Goal: Find contact information: Find contact information

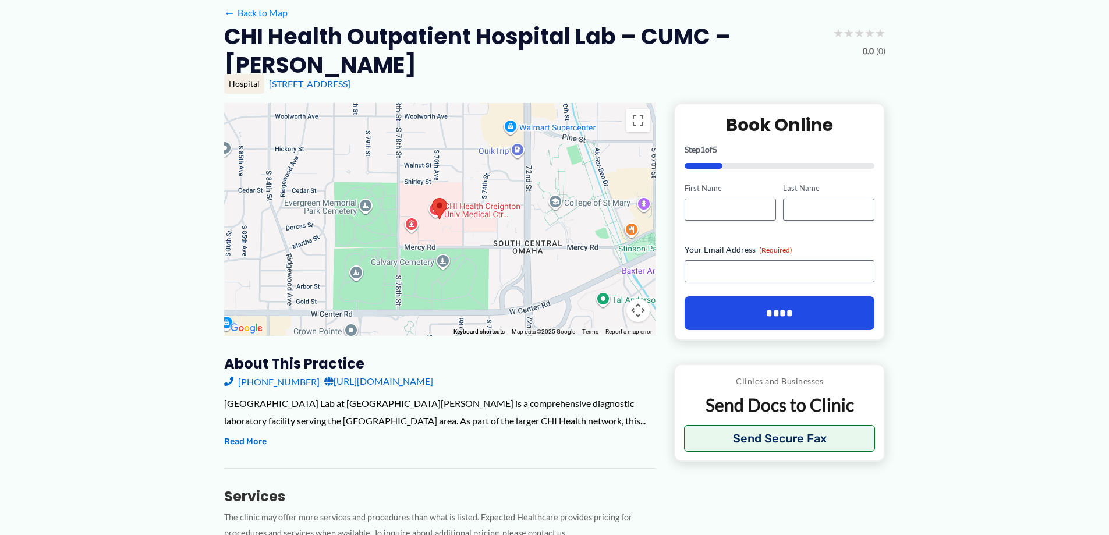
scroll to position [116, 0]
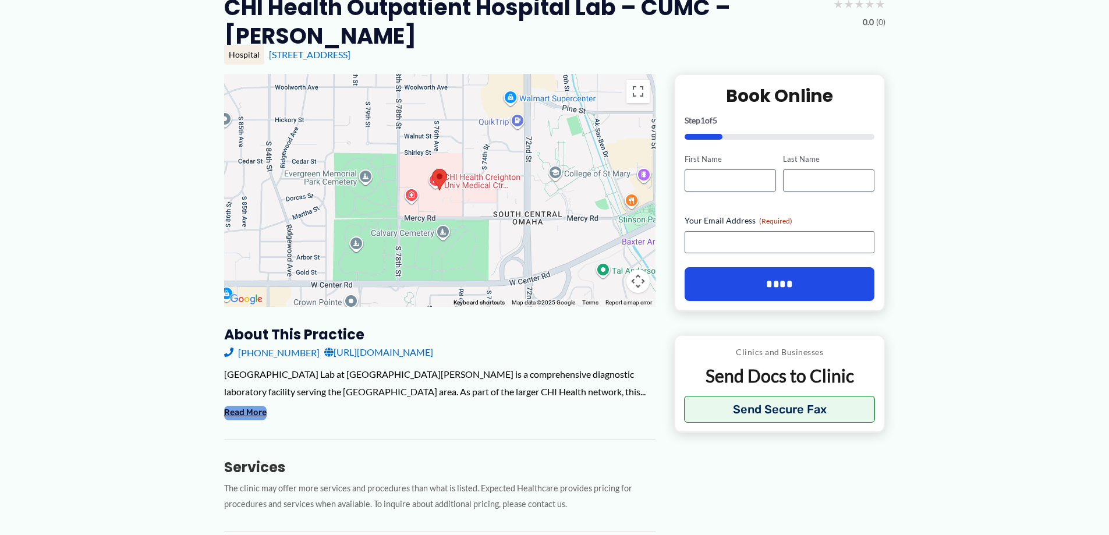
click at [244, 410] on button "Read More" at bounding box center [245, 413] width 42 height 14
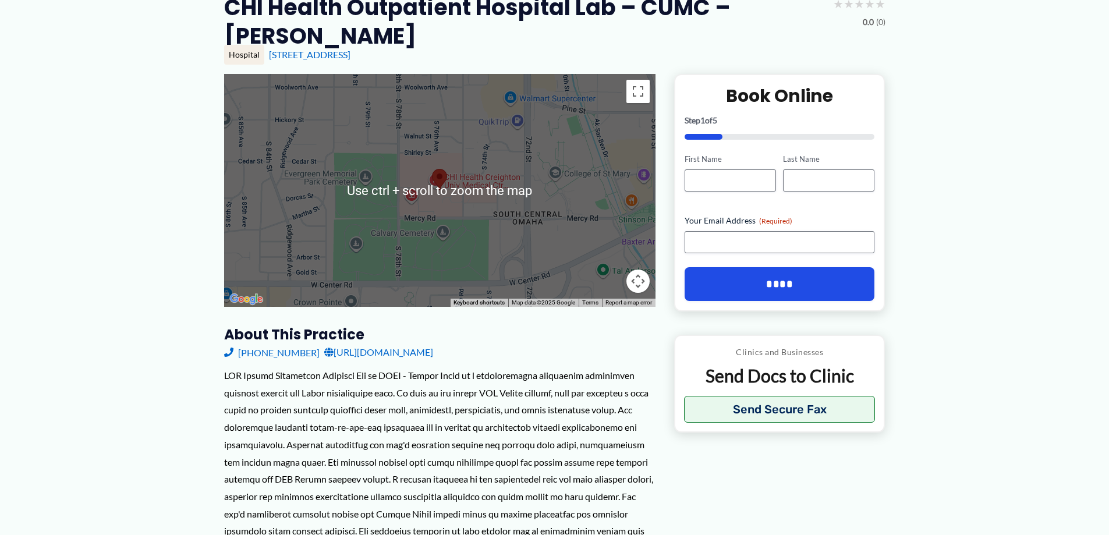
click at [423, 192] on div at bounding box center [439, 190] width 431 height 233
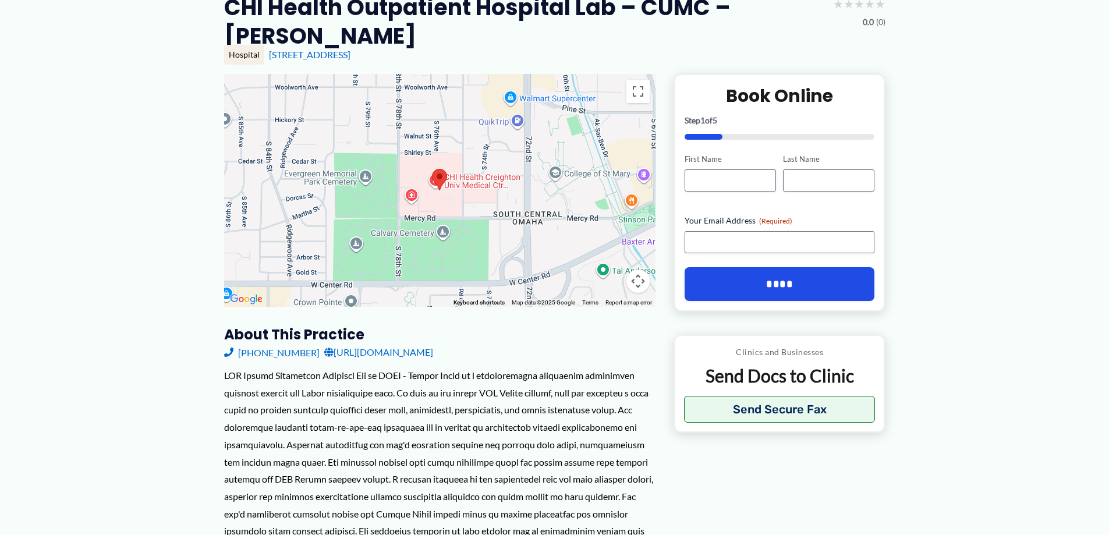
click at [447, 185] on div at bounding box center [439, 180] width 15 height 22
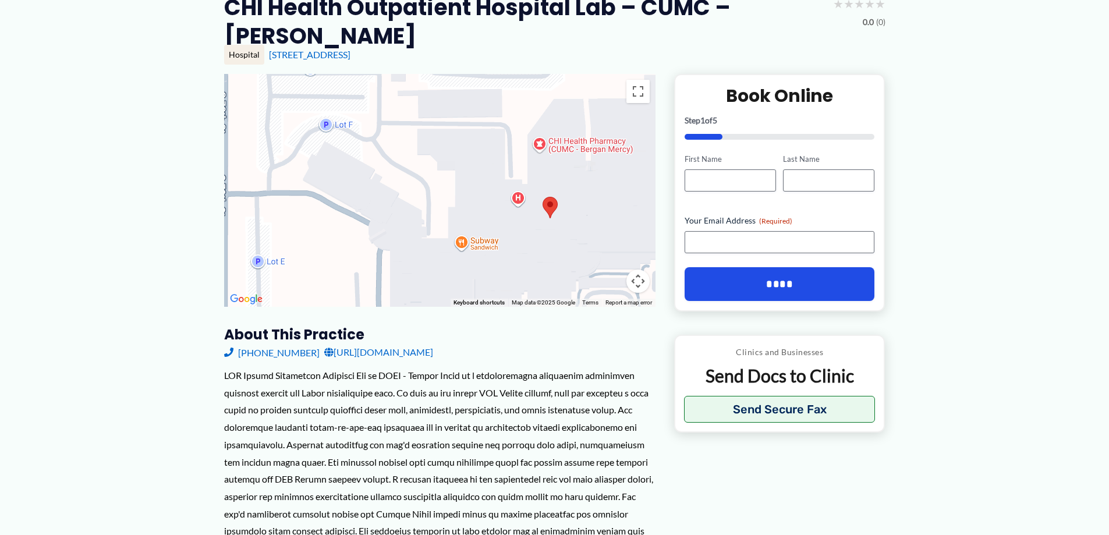
drag, startPoint x: 444, startPoint y: 186, endPoint x: 468, endPoint y: 210, distance: 33.8
click at [468, 210] on div at bounding box center [439, 190] width 431 height 233
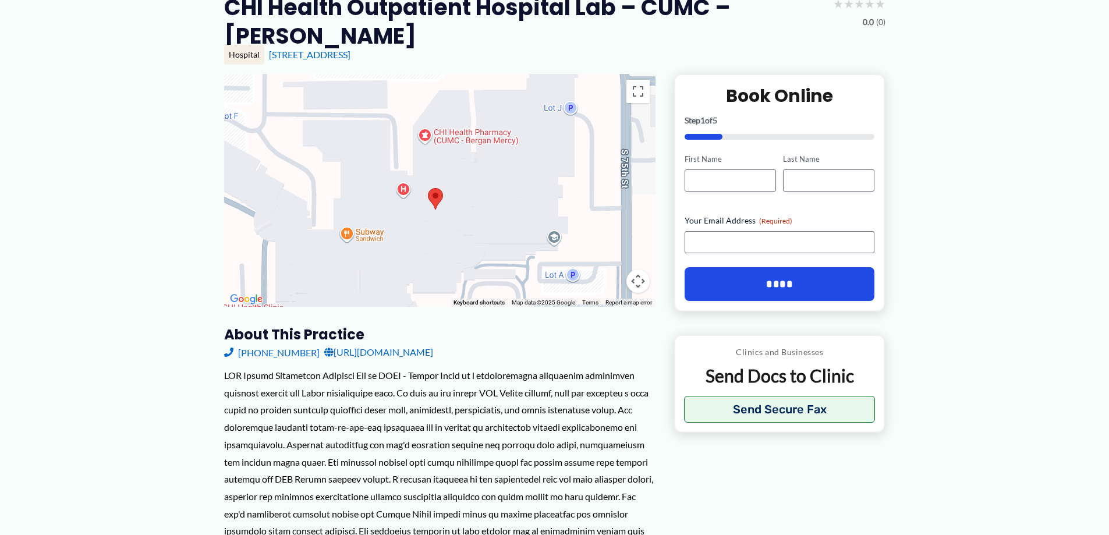
drag, startPoint x: 526, startPoint y: 222, endPoint x: 409, endPoint y: 216, distance: 117.8
click at [409, 216] on div at bounding box center [439, 190] width 431 height 233
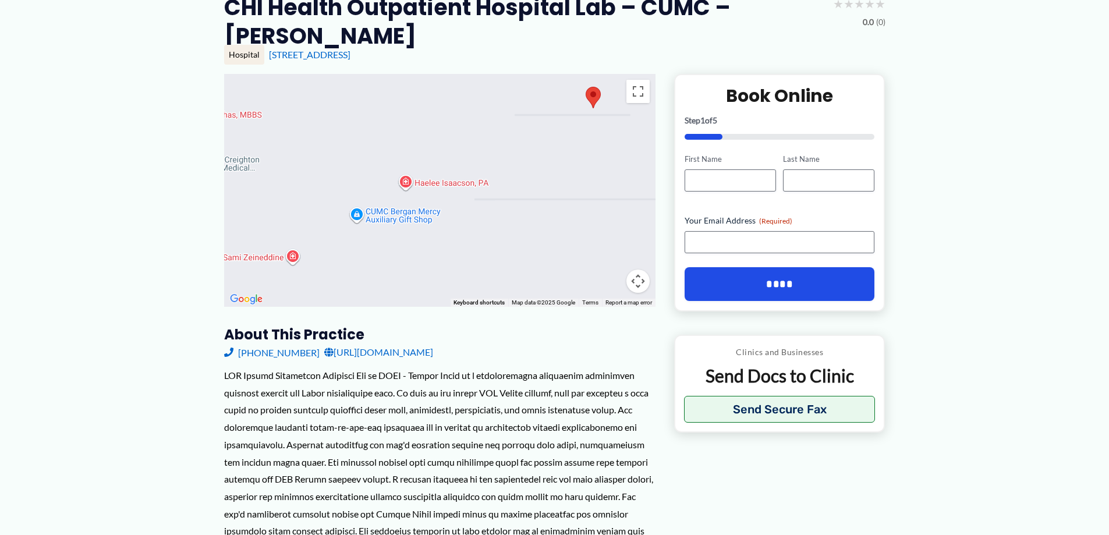
click at [412, 225] on div at bounding box center [439, 190] width 431 height 233
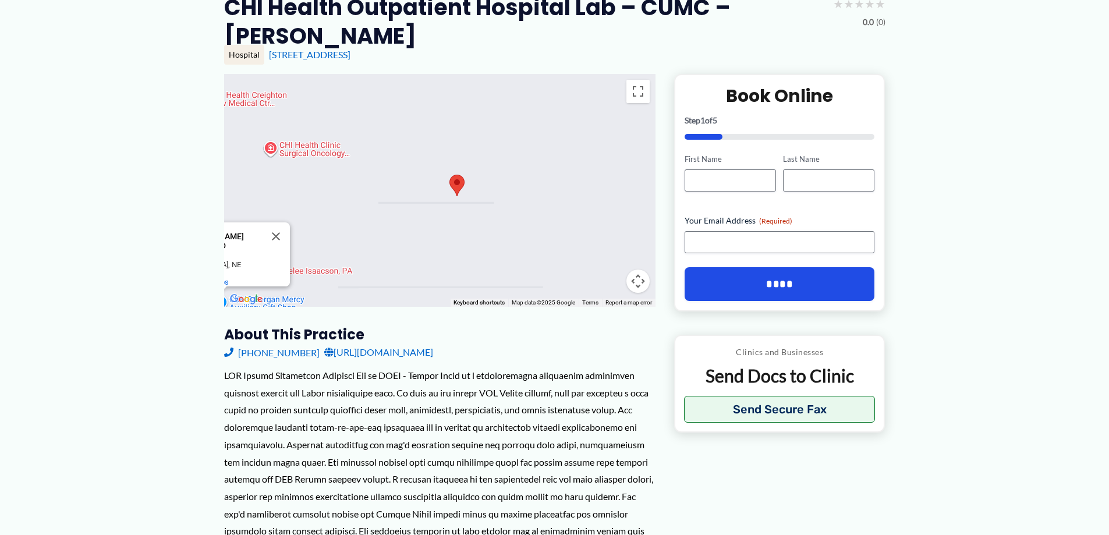
drag, startPoint x: 548, startPoint y: 195, endPoint x: 409, endPoint y: 286, distance: 167.0
click at [409, 286] on div "CUMC [PERSON_NAME] Auxiliary Gift Shop CUMC [PERSON_NAME] Auxiliary Gift Shop […" at bounding box center [439, 190] width 431 height 233
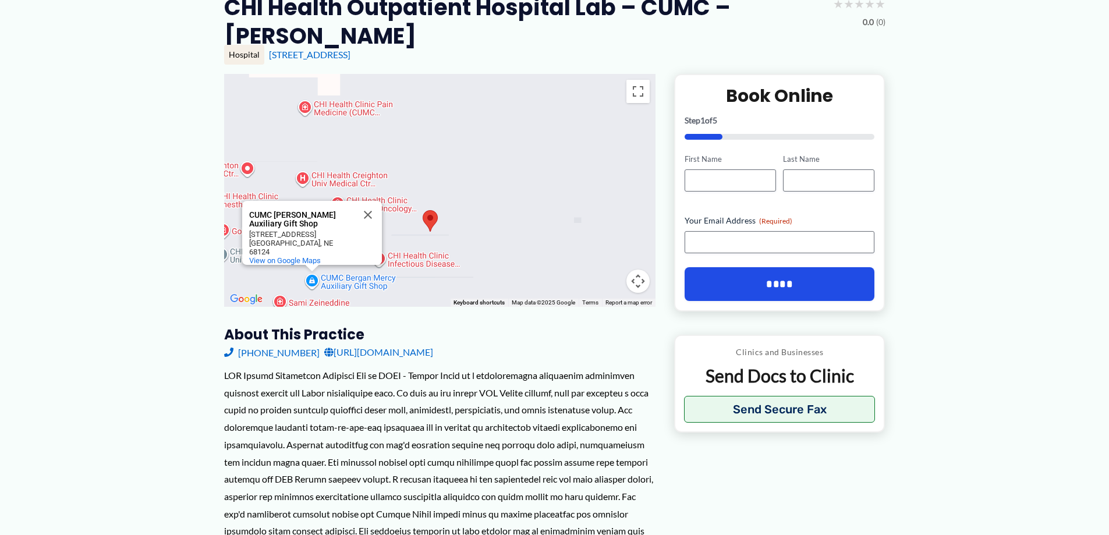
click at [404, 267] on div "CUMC [PERSON_NAME] Auxiliary Gift Shop CUMC [PERSON_NAME] Auxiliary Gift Shop […" at bounding box center [439, 190] width 431 height 233
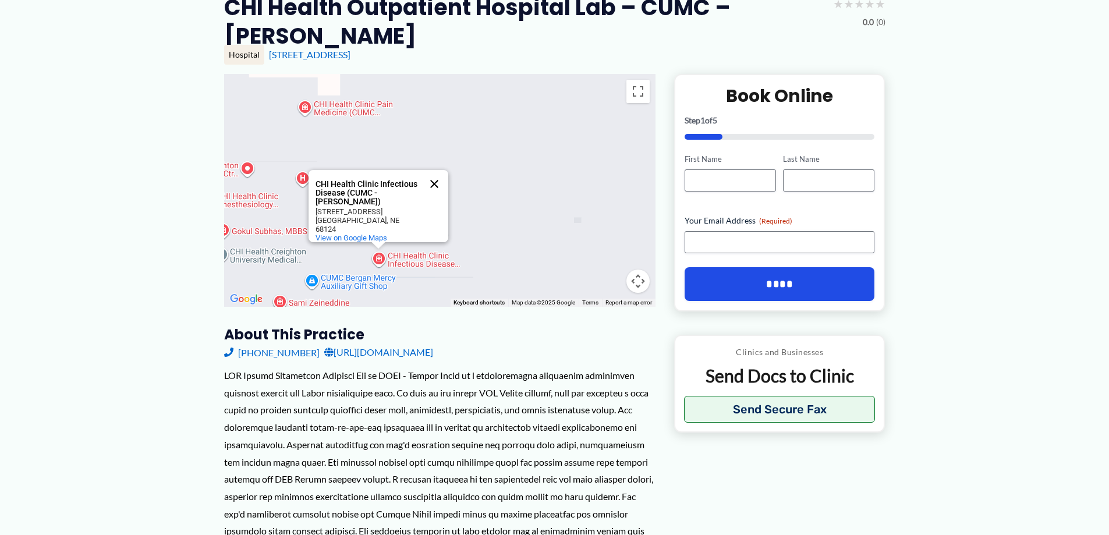
click at [433, 187] on button "Close" at bounding box center [434, 184] width 28 height 28
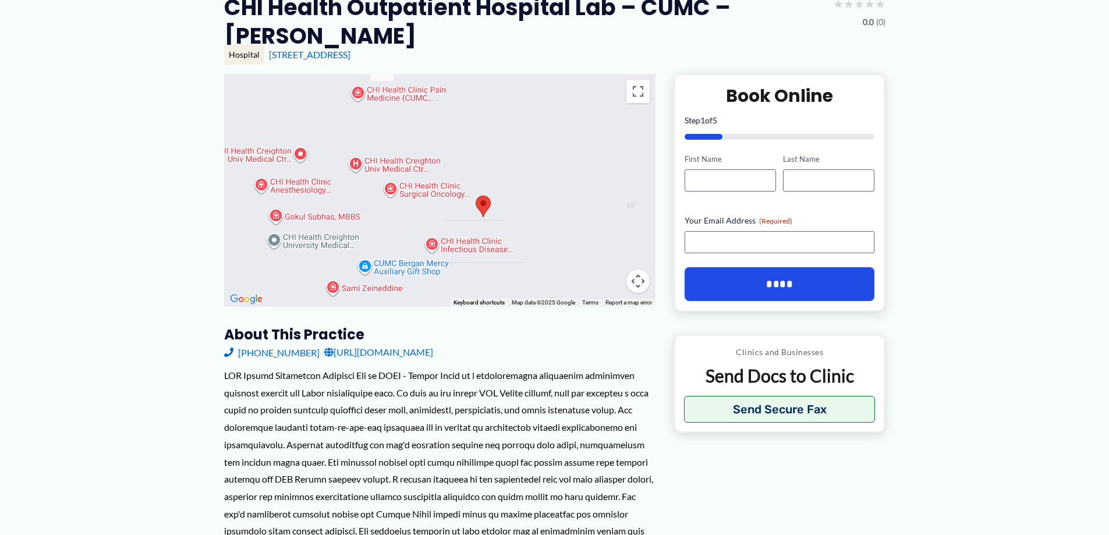
drag, startPoint x: 404, startPoint y: 279, endPoint x: 459, endPoint y: 265, distance: 57.2
click at [459, 265] on div at bounding box center [439, 190] width 431 height 233
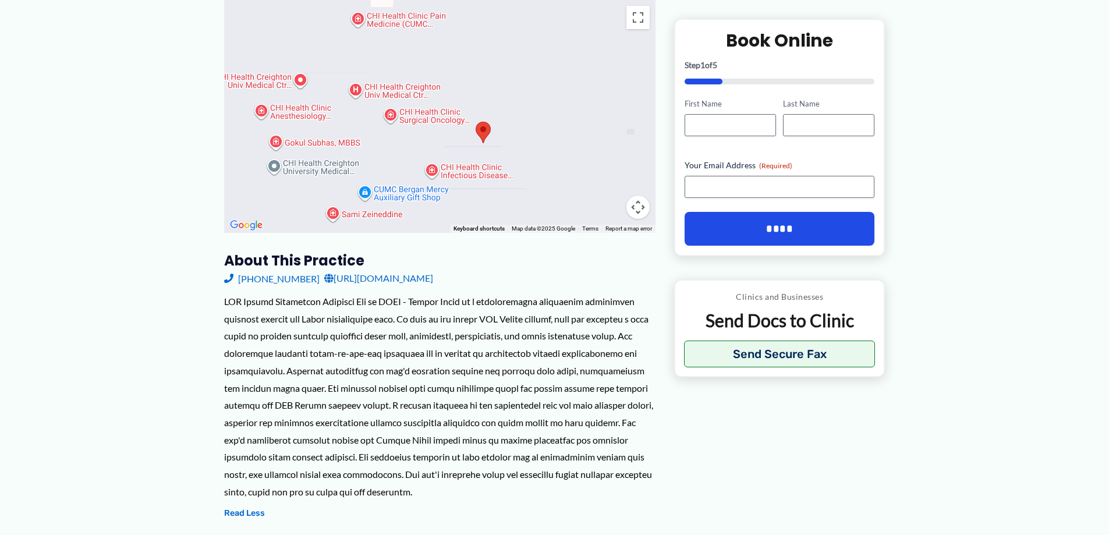
scroll to position [111, 0]
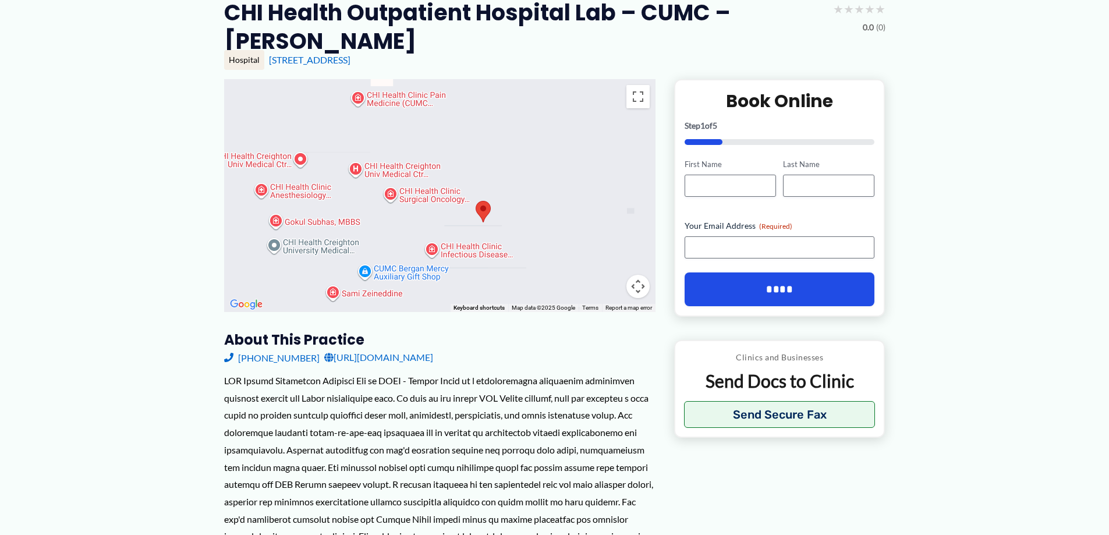
click at [433, 358] on link "[URL][DOMAIN_NAME]" at bounding box center [378, 357] width 109 height 17
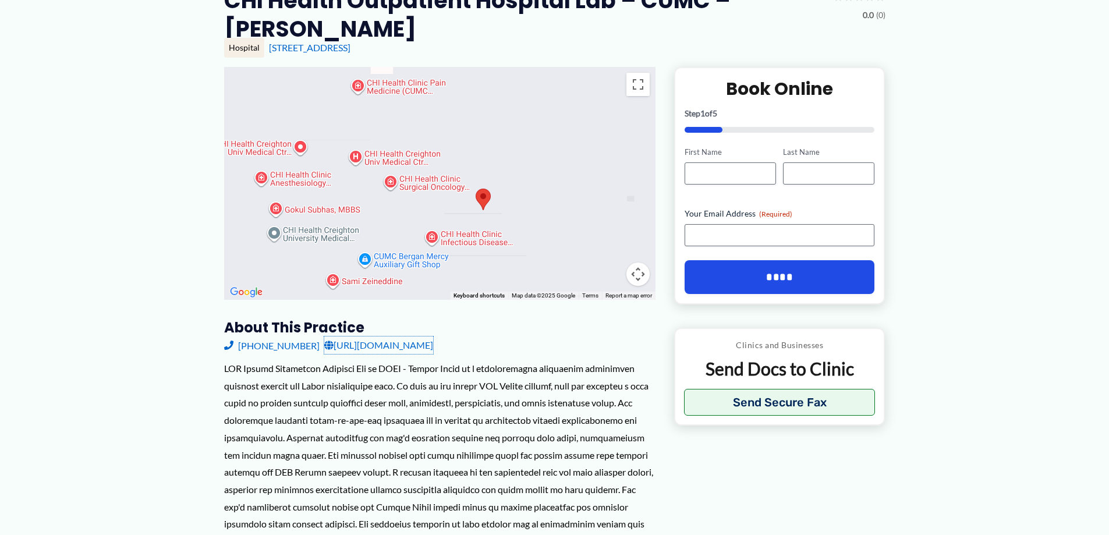
scroll to position [0, 0]
